Goal: Transaction & Acquisition: Purchase product/service

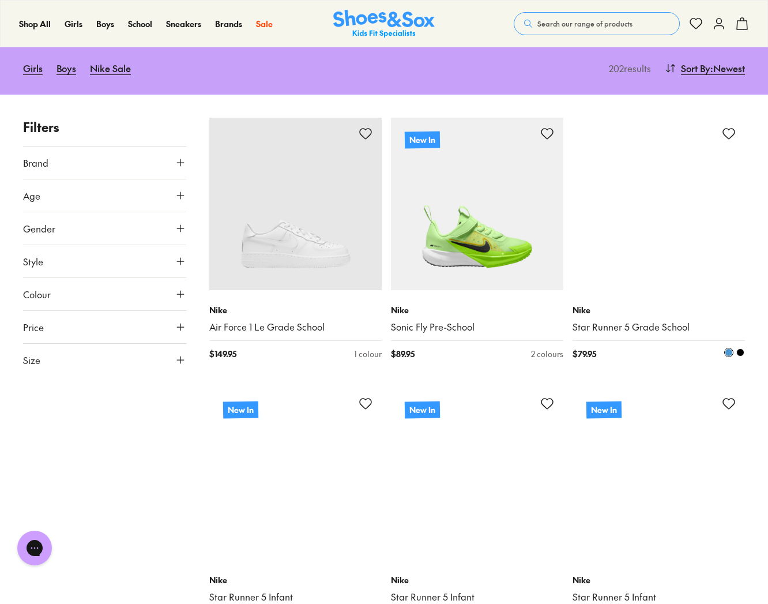
scroll to position [142, 0]
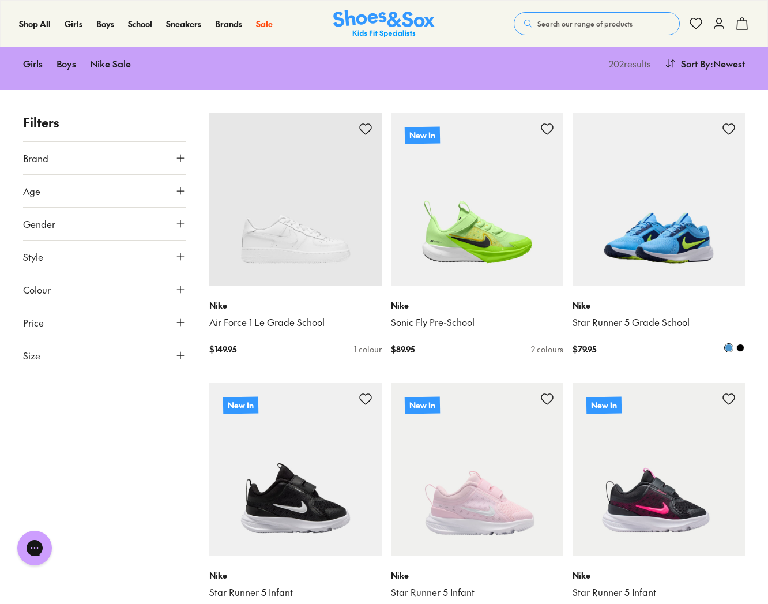
click at [686, 256] on img at bounding box center [659, 199] width 172 height 172
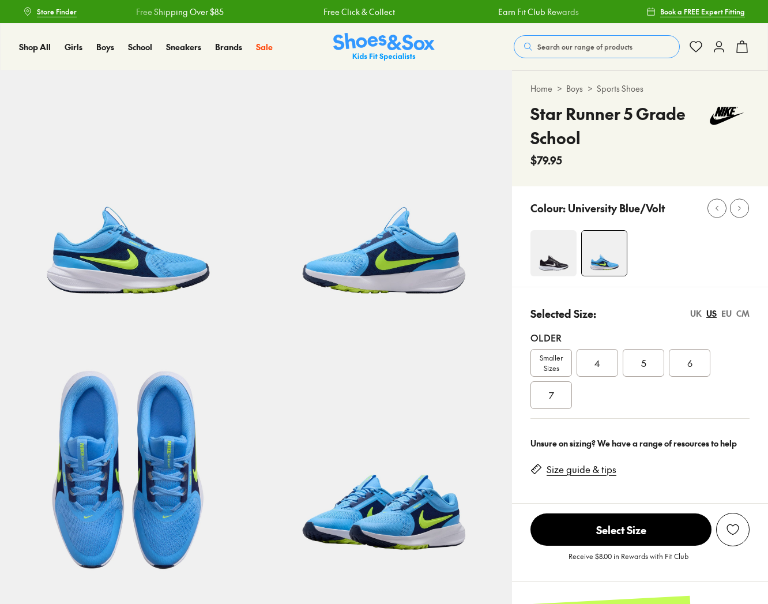
select select "*"
click at [553, 261] on img at bounding box center [554, 253] width 46 height 46
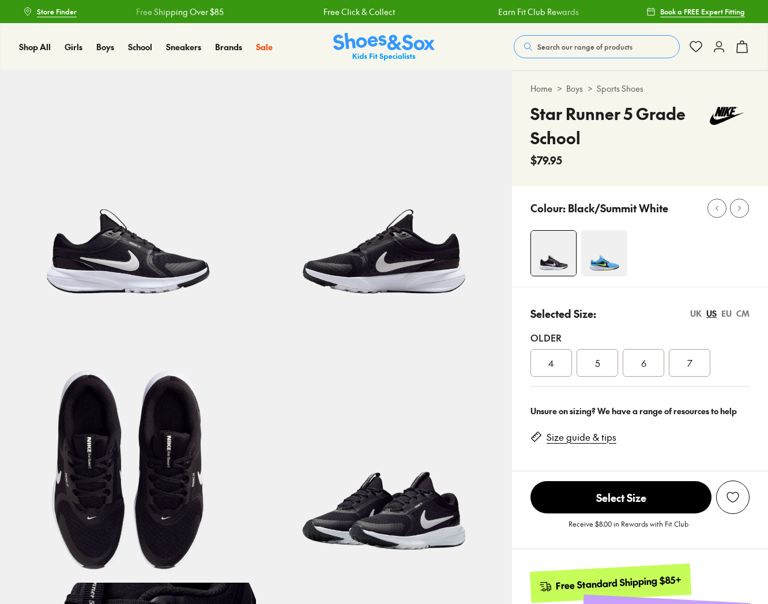
select select "*"
click at [407, 262] on img at bounding box center [384, 198] width 256 height 256
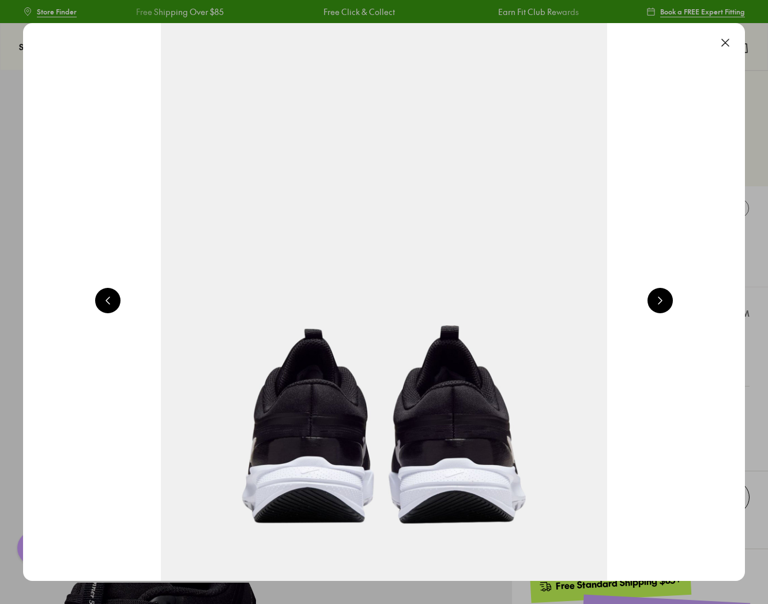
scroll to position [0, 1453]
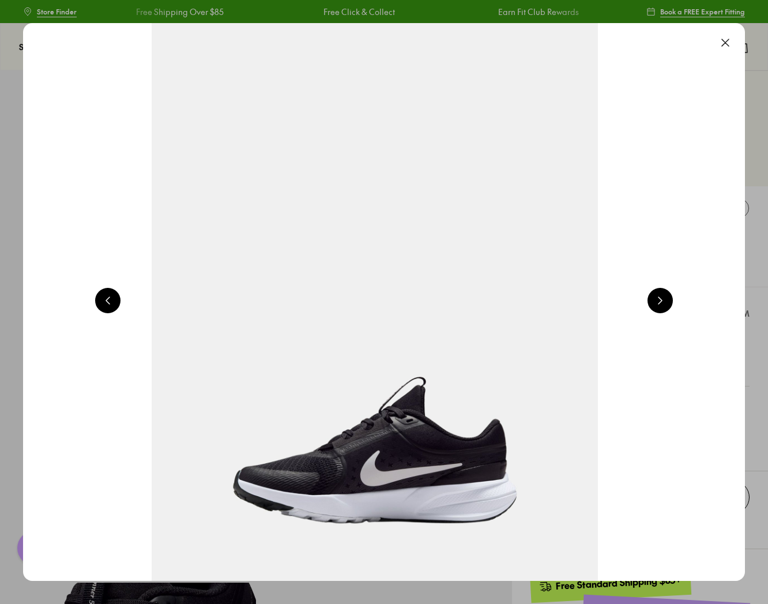
click at [110, 303] on button at bounding box center [107, 300] width 25 height 25
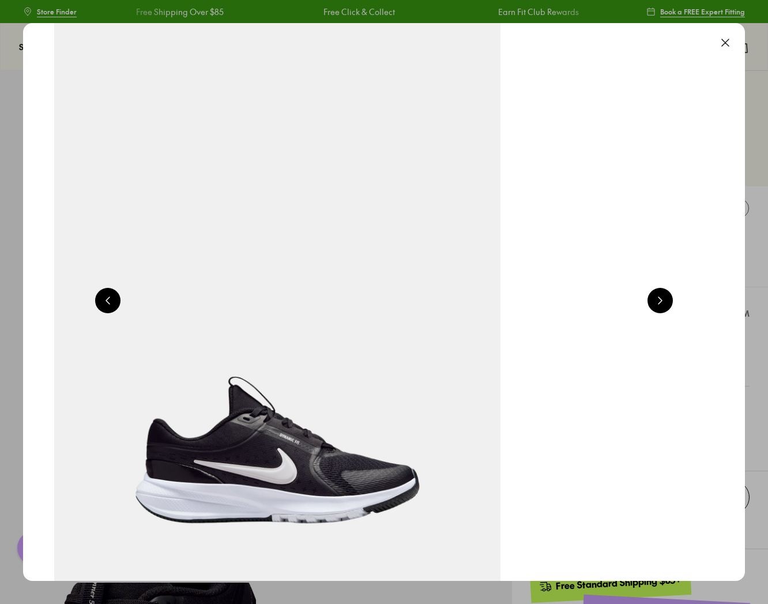
scroll to position [0, 727]
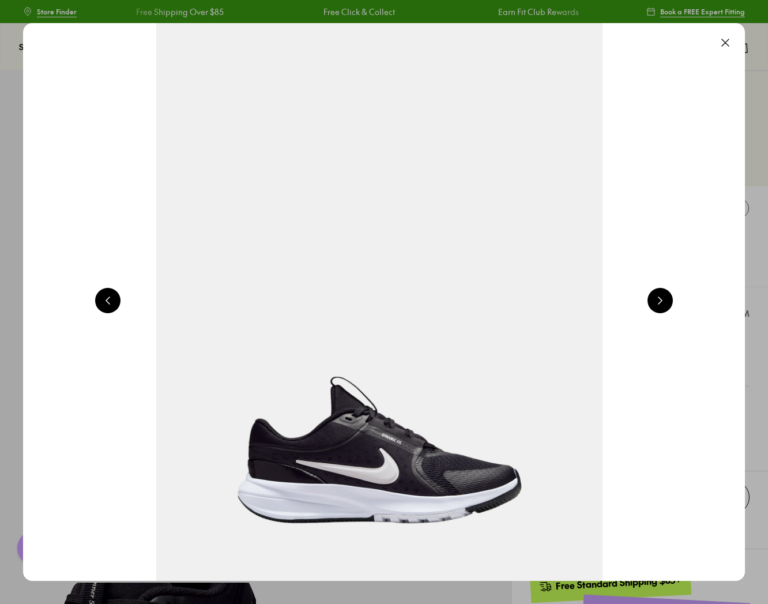
click at [110, 303] on button at bounding box center [107, 300] width 25 height 25
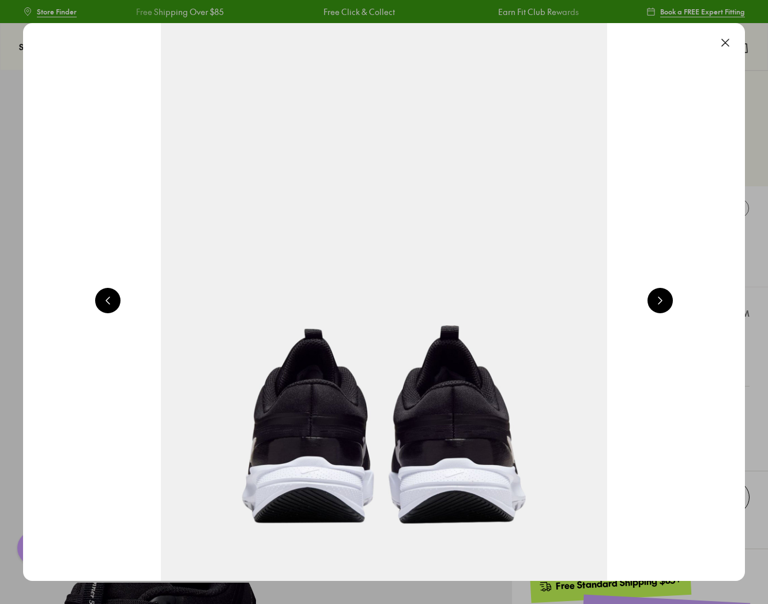
scroll to position [0, 4360]
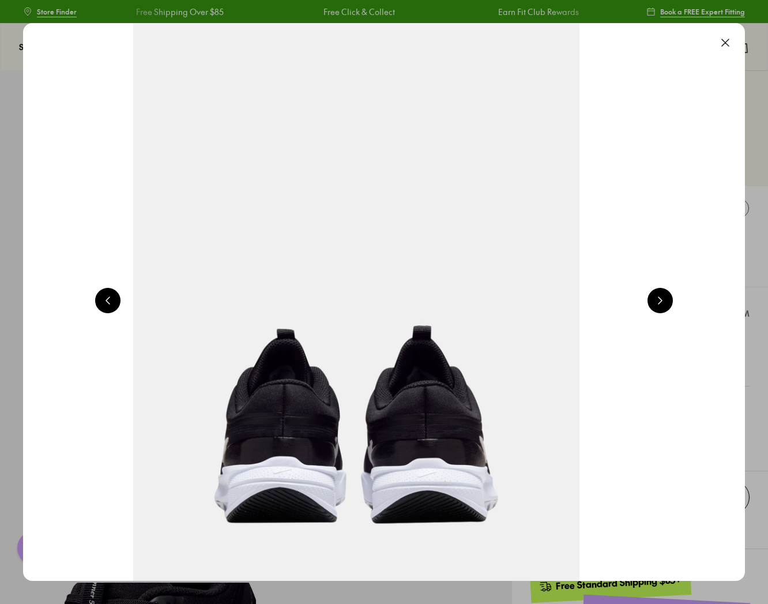
click at [727, 42] on button at bounding box center [725, 42] width 25 height 25
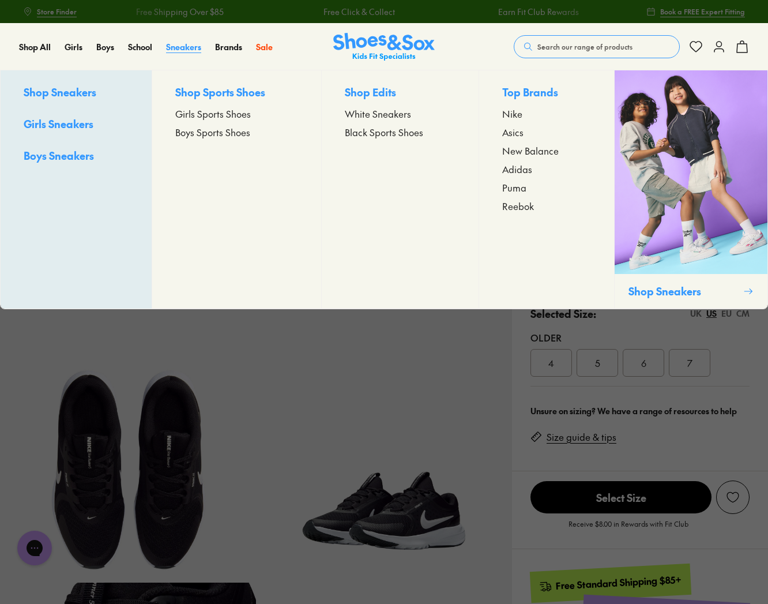
click at [171, 44] on span "Sneakers" at bounding box center [183, 47] width 35 height 12
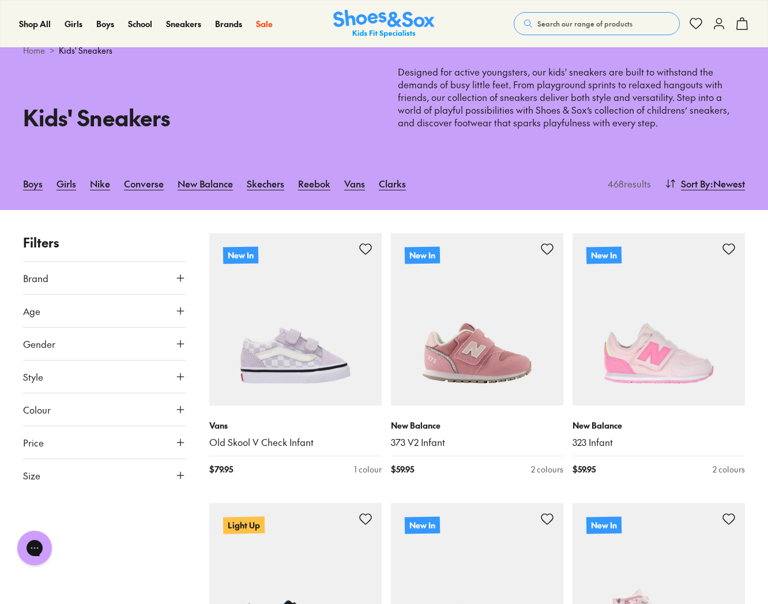
scroll to position [36, 0]
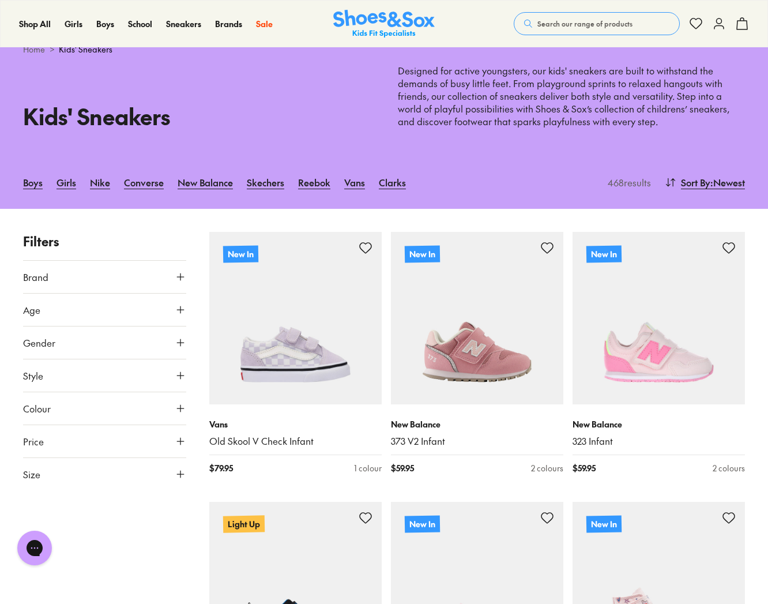
click at [102, 474] on button "Size" at bounding box center [104, 474] width 163 height 32
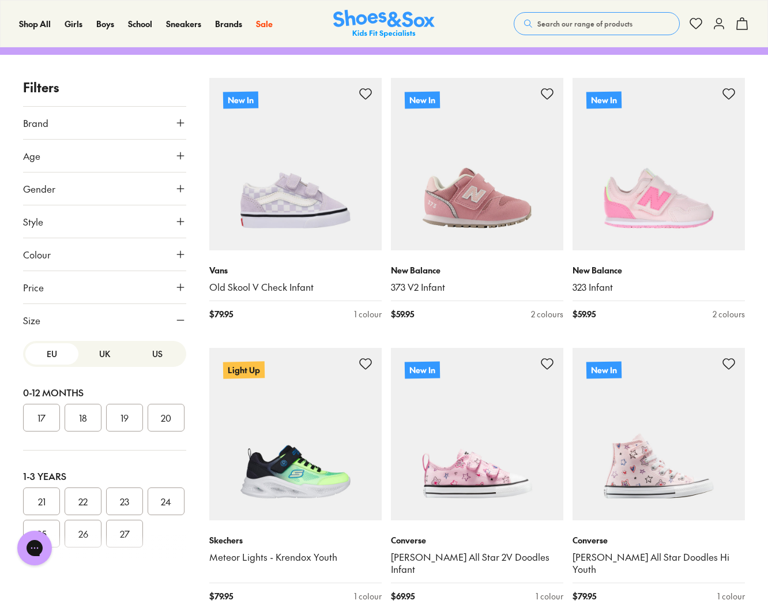
scroll to position [0, 0]
click at [102, 353] on button "UK" at bounding box center [104, 353] width 53 height 21
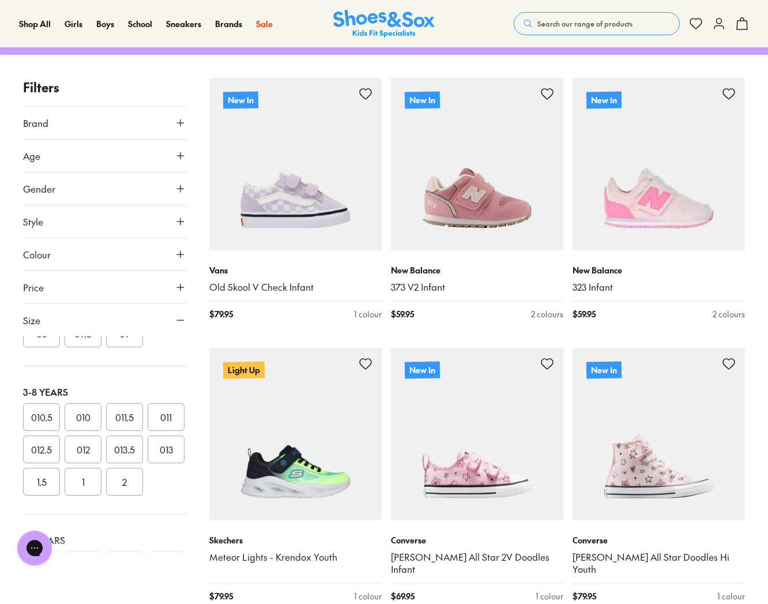
scroll to position [299, 0]
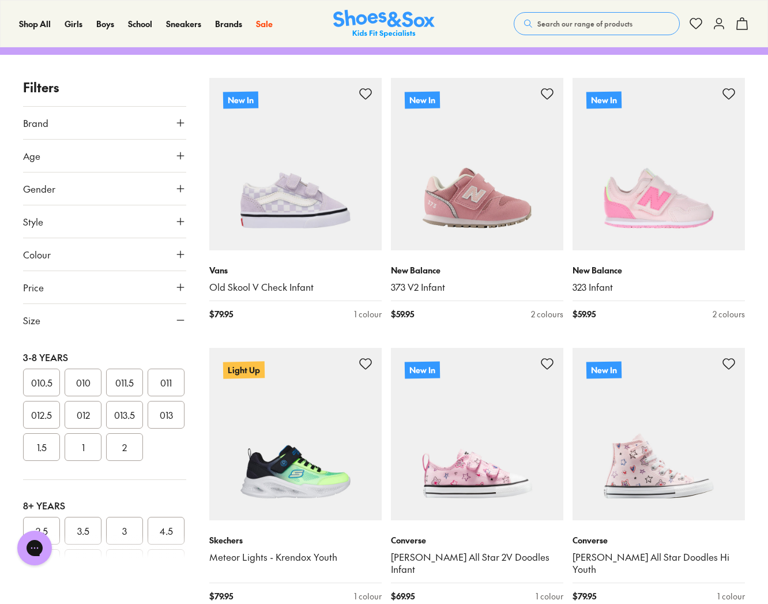
click at [148, 429] on button "013" at bounding box center [166, 415] width 37 height 28
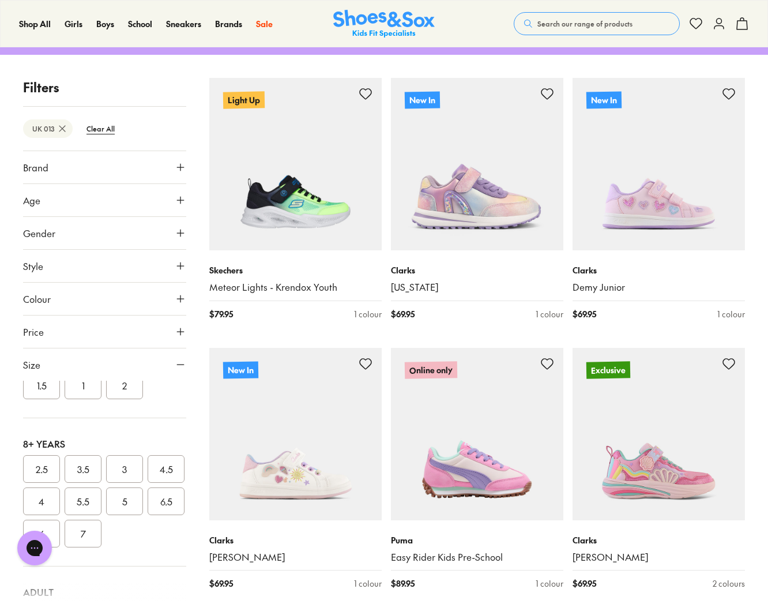
scroll to position [404, 0]
click at [106, 368] on button "013.5" at bounding box center [124, 354] width 37 height 28
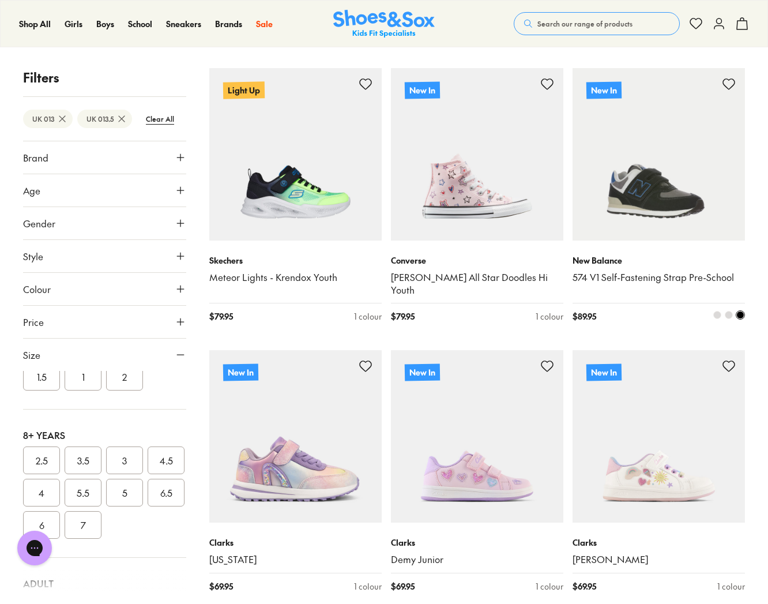
scroll to position [199, 0]
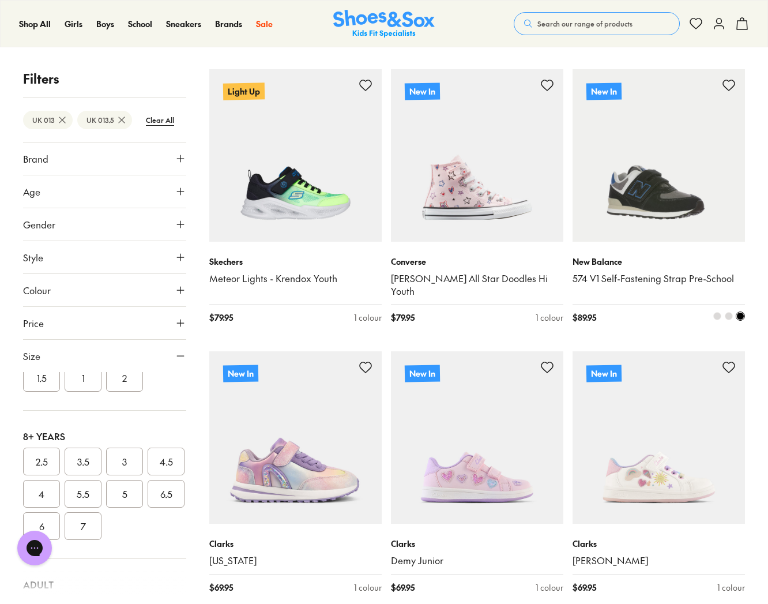
click at [648, 223] on img at bounding box center [659, 155] width 172 height 172
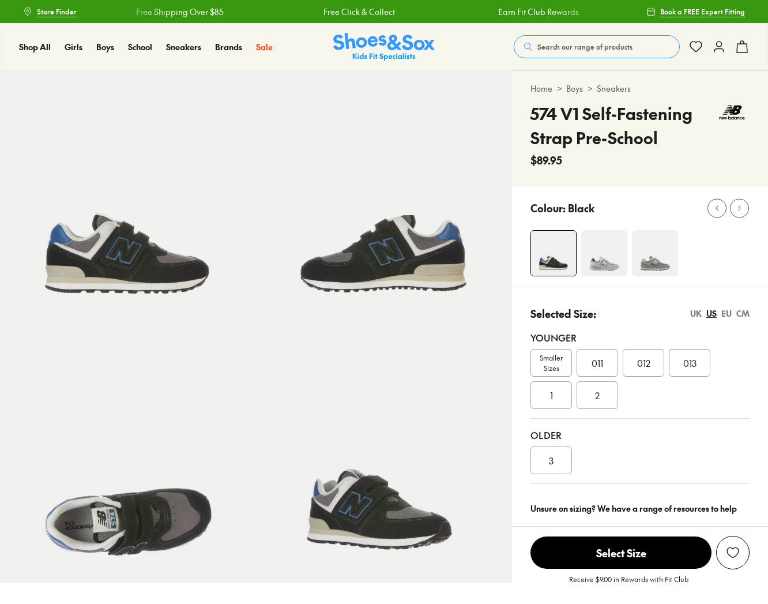
select select "*"
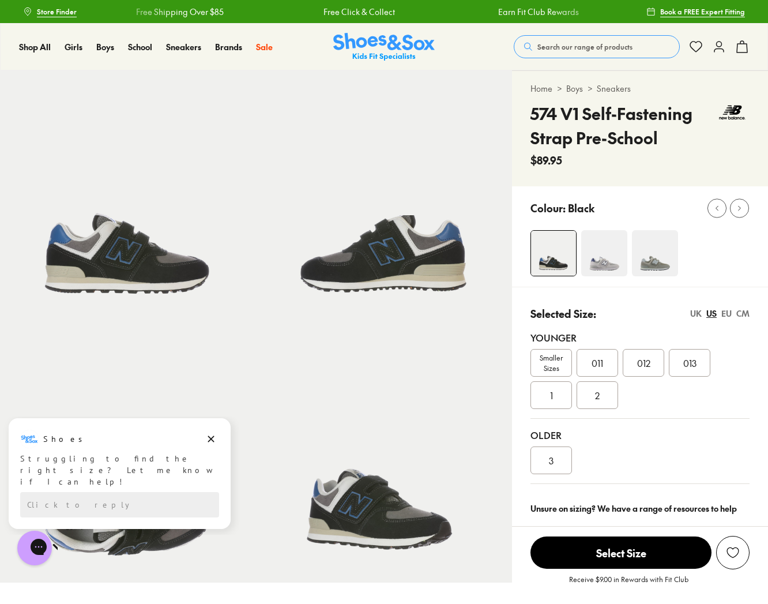
click at [612, 264] on img at bounding box center [604, 253] width 46 height 46
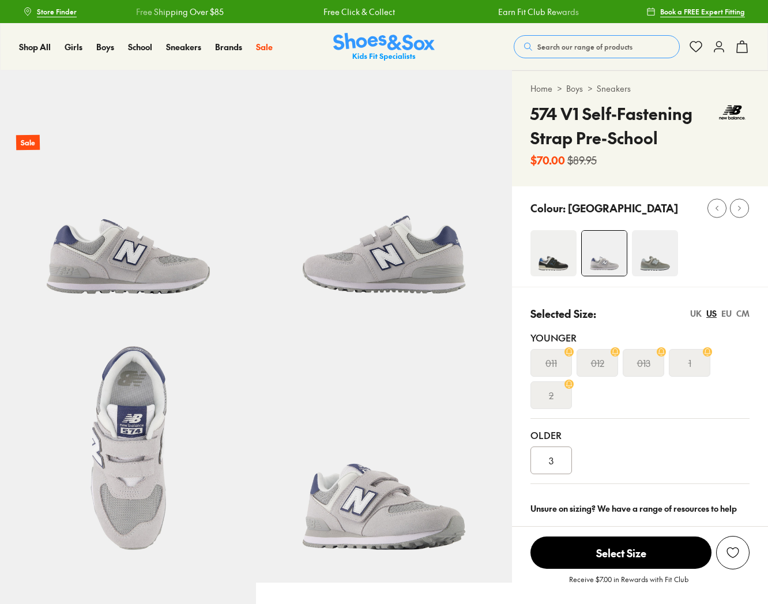
select select "*"
click at [557, 257] on img at bounding box center [554, 253] width 46 height 46
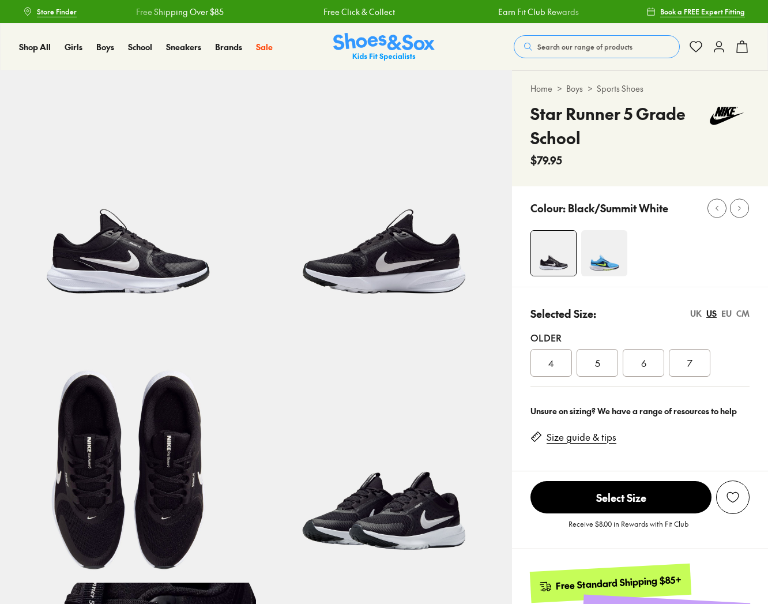
select select "*"
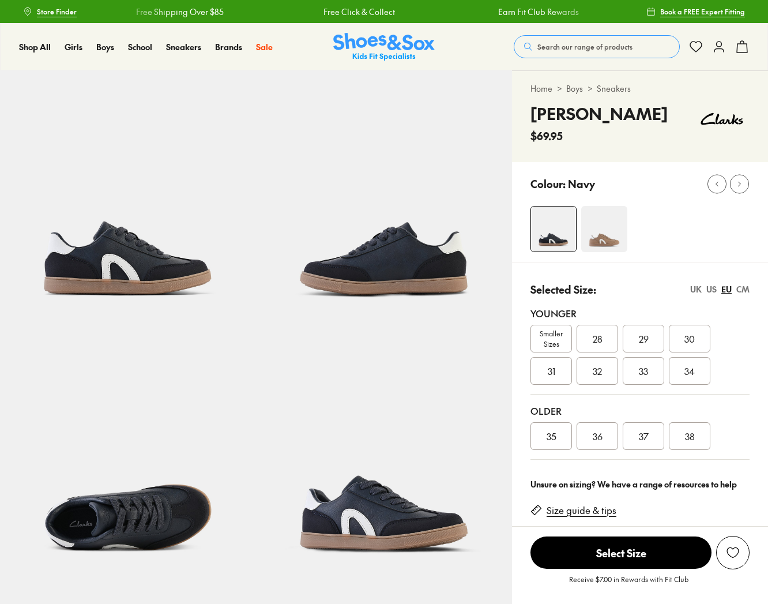
select select "*"
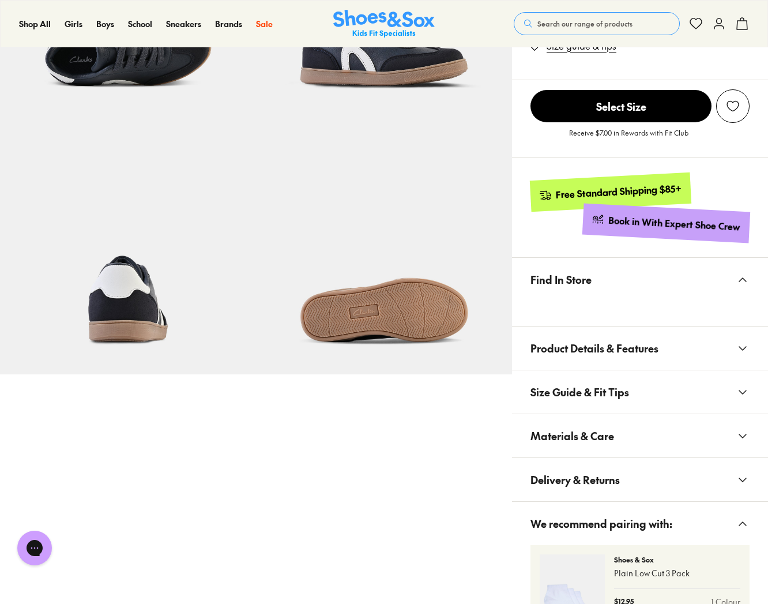
scroll to position [466, 0]
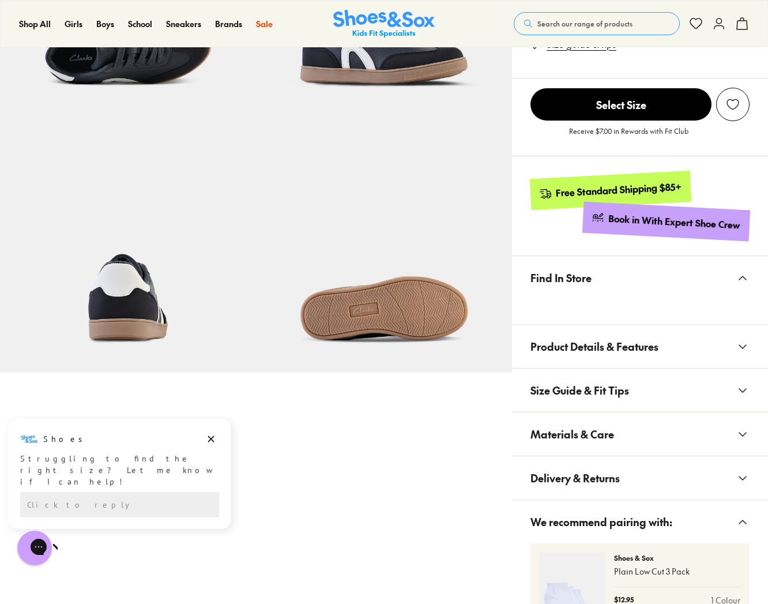
click at [617, 348] on span "Product Details & Features" at bounding box center [595, 346] width 128 height 34
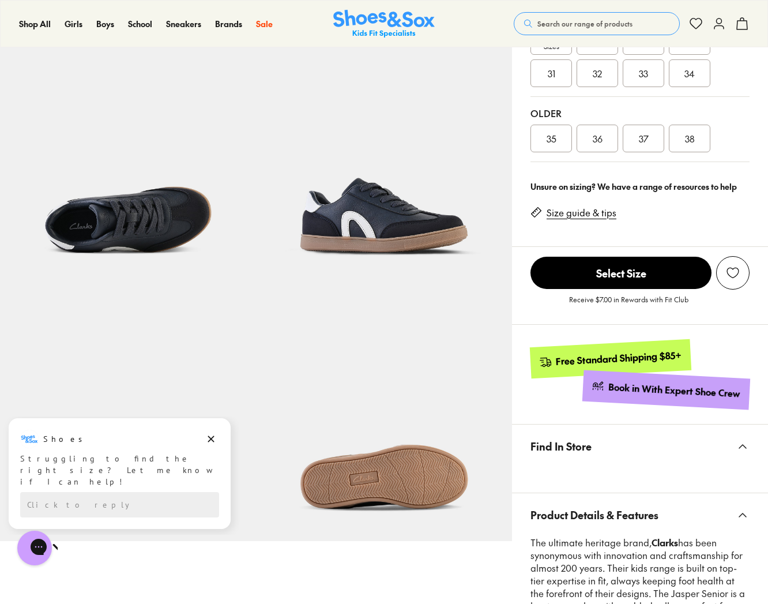
scroll to position [254, 0]
